Goal: Task Accomplishment & Management: Use online tool/utility

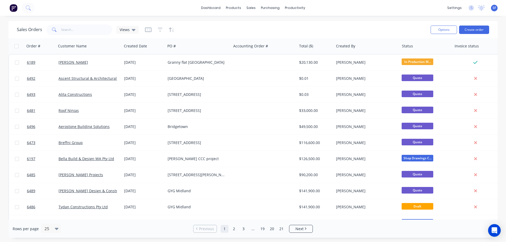
scroll to position [239, 0]
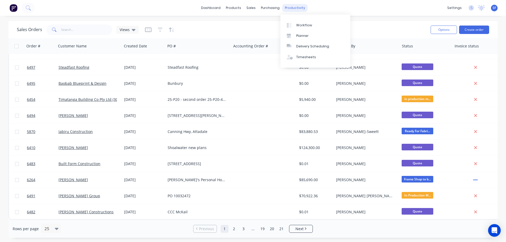
click at [295, 8] on div "productivity" at bounding box center [295, 8] width 26 height 8
click at [306, 25] on div "Workflow" at bounding box center [304, 25] width 16 height 5
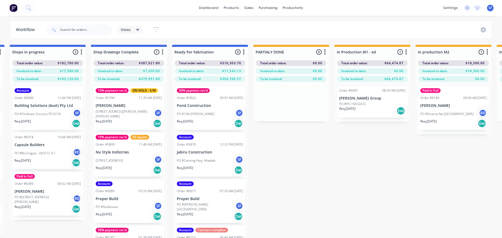
scroll to position [0, 569]
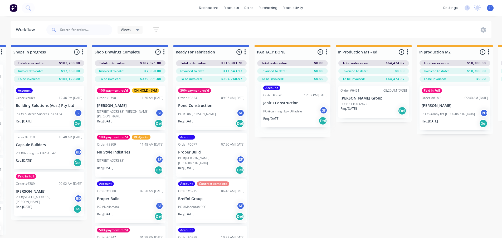
drag, startPoint x: 190, startPoint y: 155, endPoint x: 278, endPoint y: 105, distance: 100.4
click at [278, 105] on div "Submitted 8 Status colour #273444 hex #273444 Save Cancel Summaries Total order…" at bounding box center [96, 151] width 1338 height 212
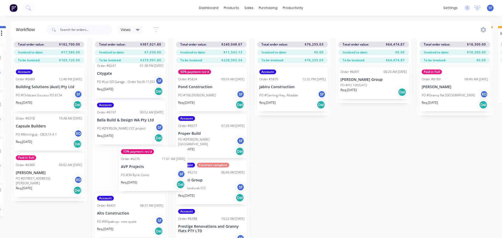
scroll to position [23, 568]
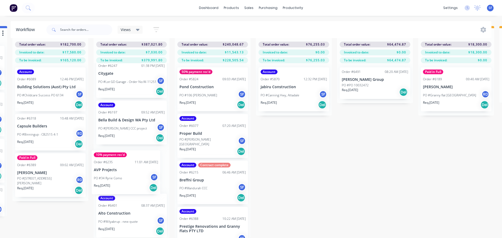
drag, startPoint x: 112, startPoint y: 170, endPoint x: 110, endPoint y: 176, distance: 6.9
click at [110, 176] on div "10% payment rec'd ON HOLD - S/M Order #5790 11:30 AM [DATE] [PERSON_NAME] PO #3…" at bounding box center [132, 150] width 76 height 175
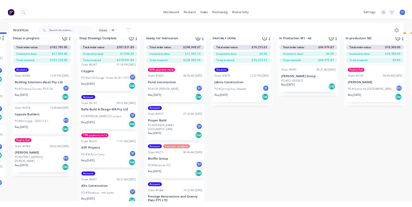
scroll to position [23, 567]
